Goal: Go to known website: Access a specific website the user already knows

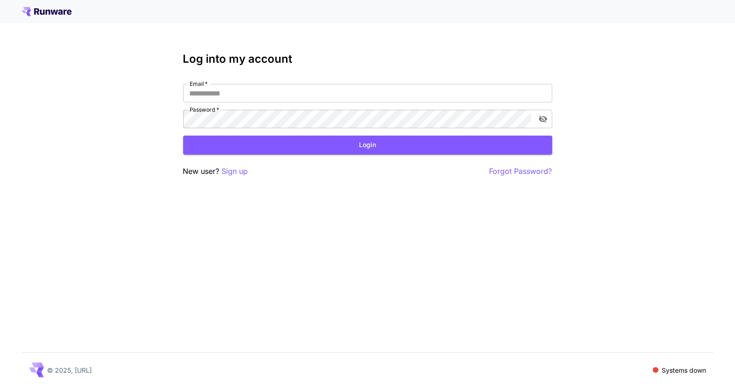
type input "**********"
click at [360, 147] on button "Login" at bounding box center [367, 145] width 369 height 19
